Goal: Information Seeking & Learning: Learn about a topic

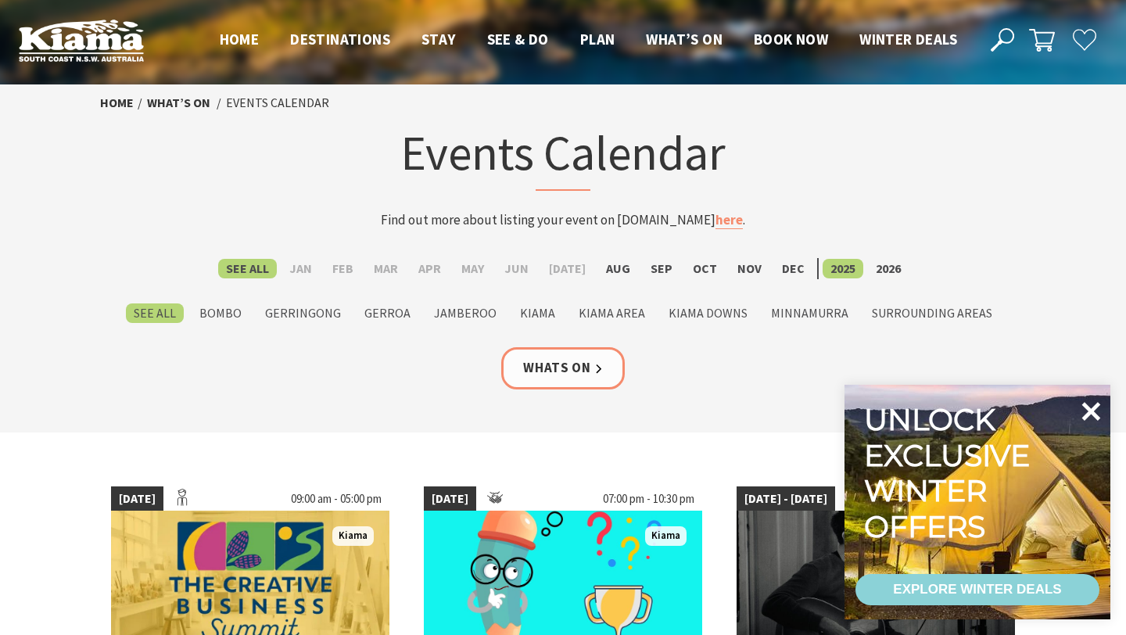
click at [1089, 404] on icon at bounding box center [1091, 412] width 38 height 38
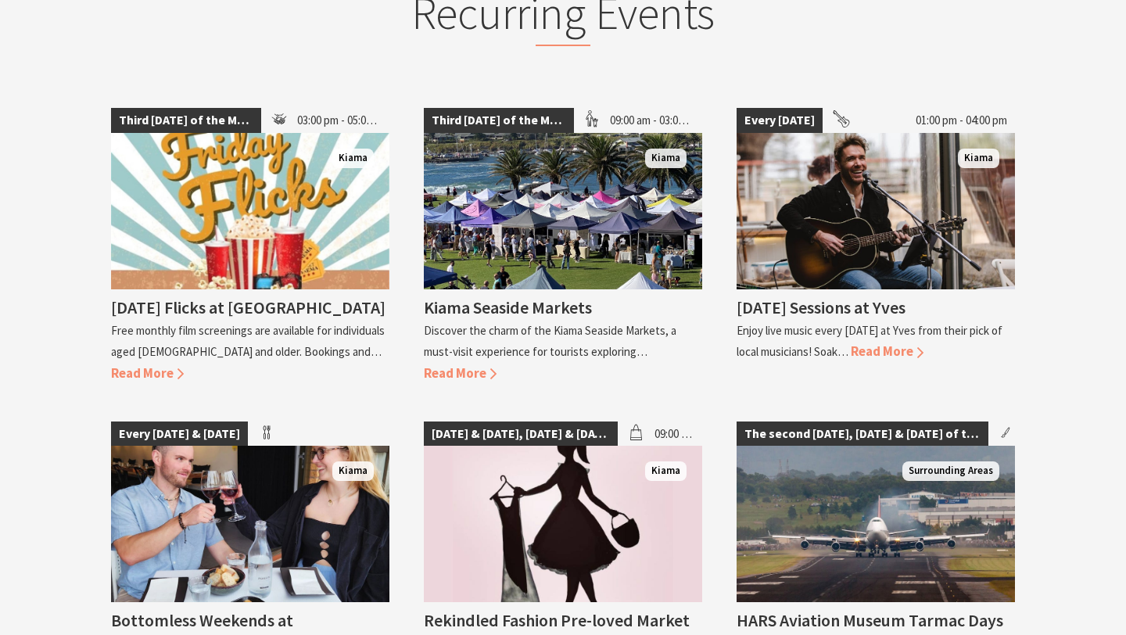
scroll to position [2013, 0]
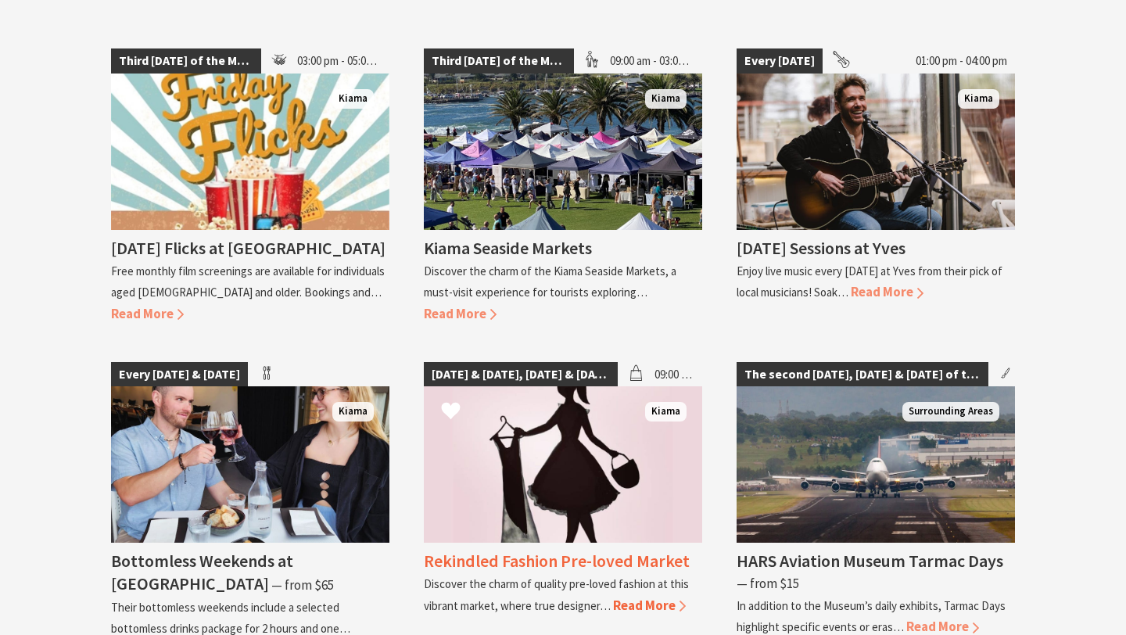
click at [655, 430] on img at bounding box center [563, 464] width 278 height 156
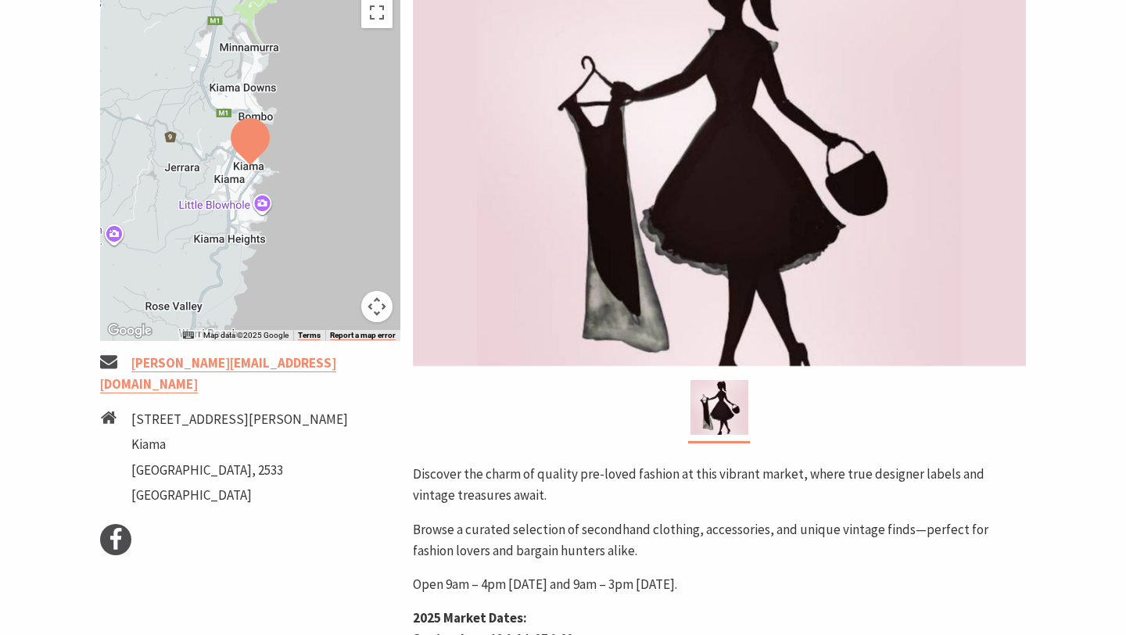
scroll to position [80, 0]
